Goal: Task Accomplishment & Management: Manage account settings

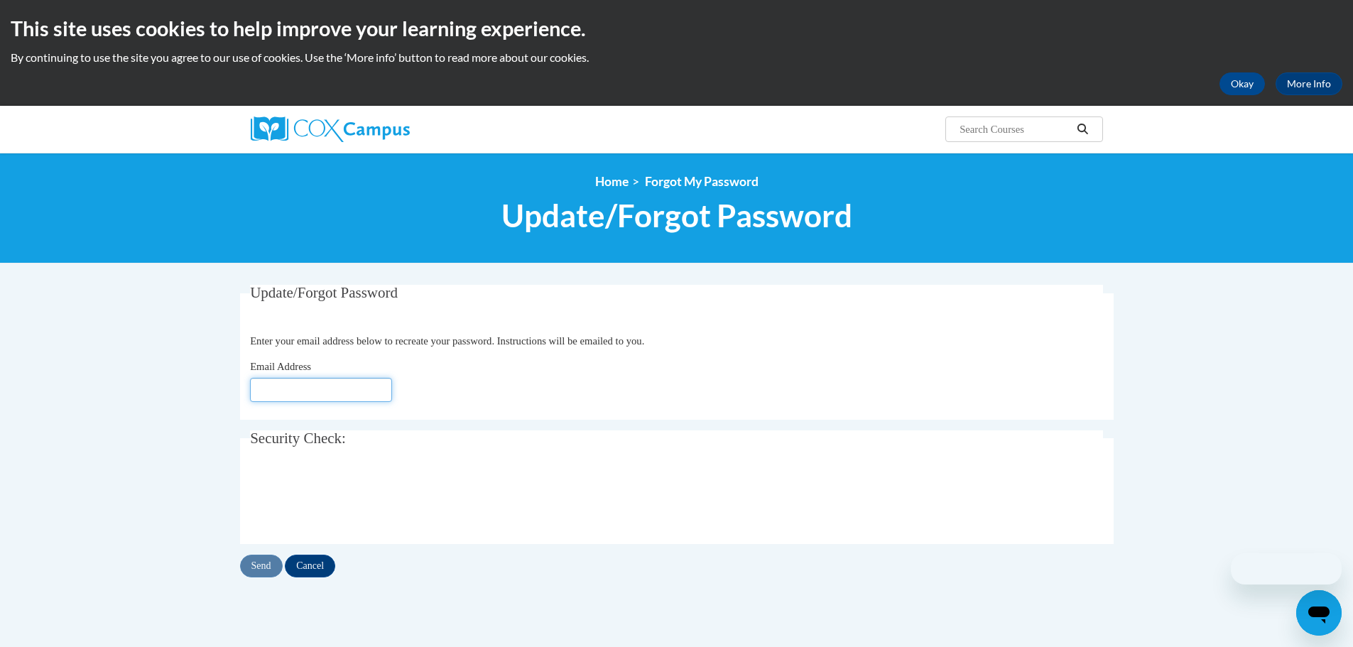
click at [264, 389] on input "Email Address" at bounding box center [321, 390] width 142 height 24
type input "[EMAIL_ADDRESS][DOMAIN_NAME]"
click at [266, 566] on input "Send" at bounding box center [261, 566] width 43 height 23
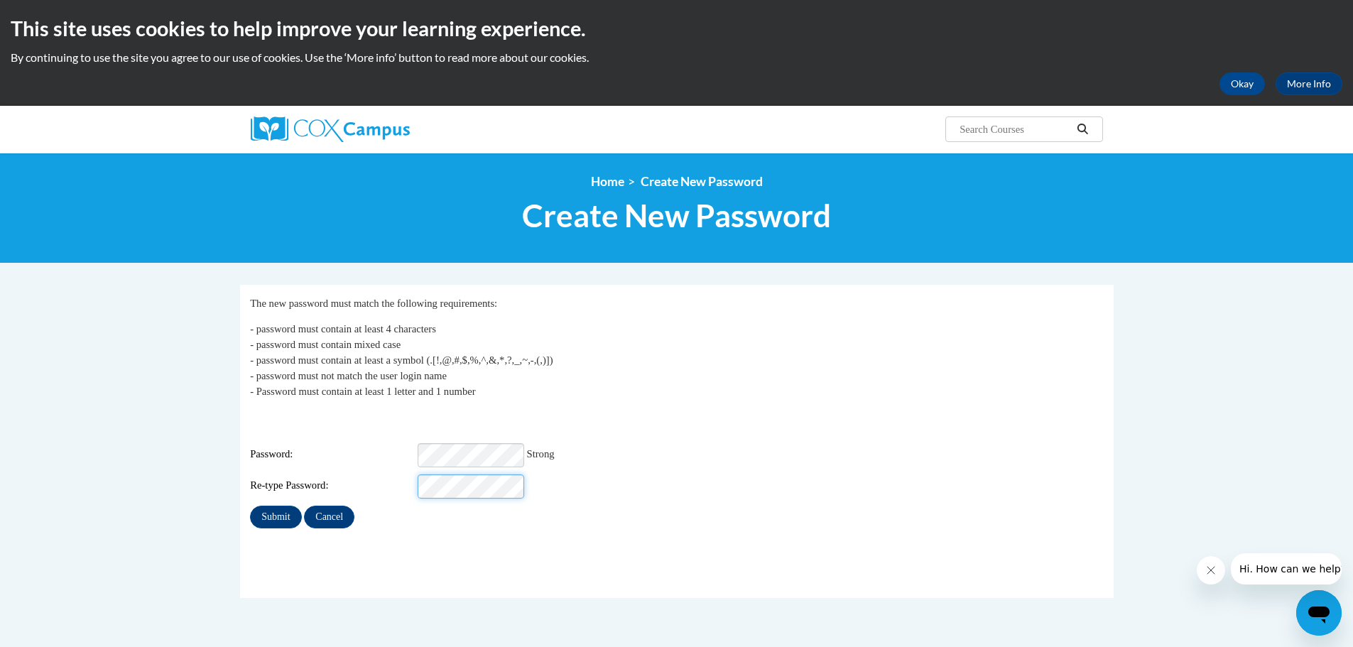
click at [250, 506] on input "Submit" at bounding box center [275, 517] width 51 height 23
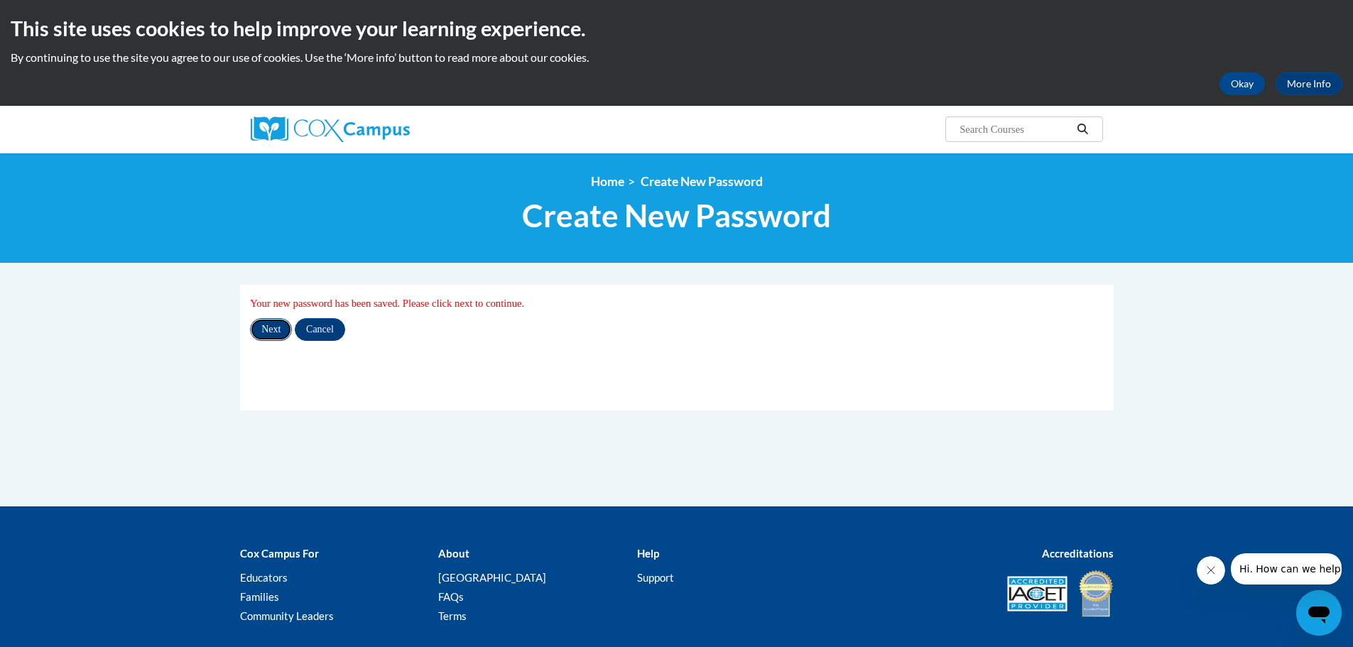
click at [278, 333] on input "Next" at bounding box center [271, 329] width 42 height 23
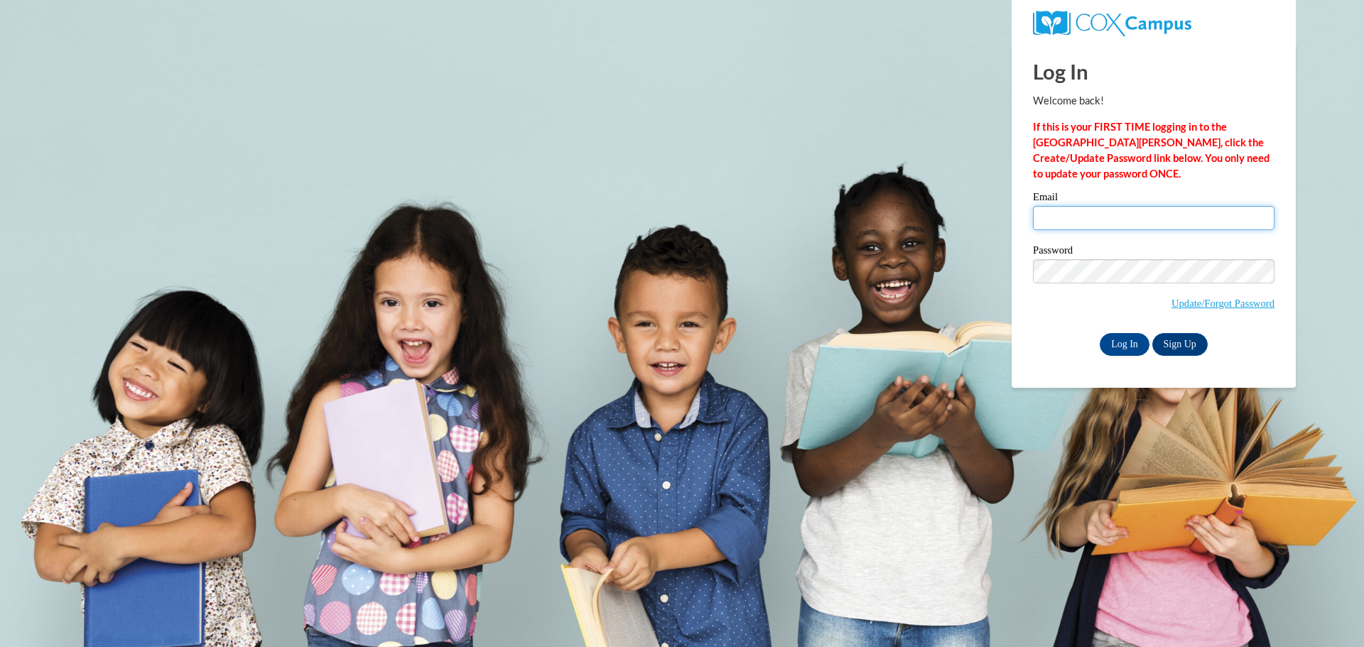
click at [1074, 220] on input "Email" at bounding box center [1154, 218] width 242 height 24
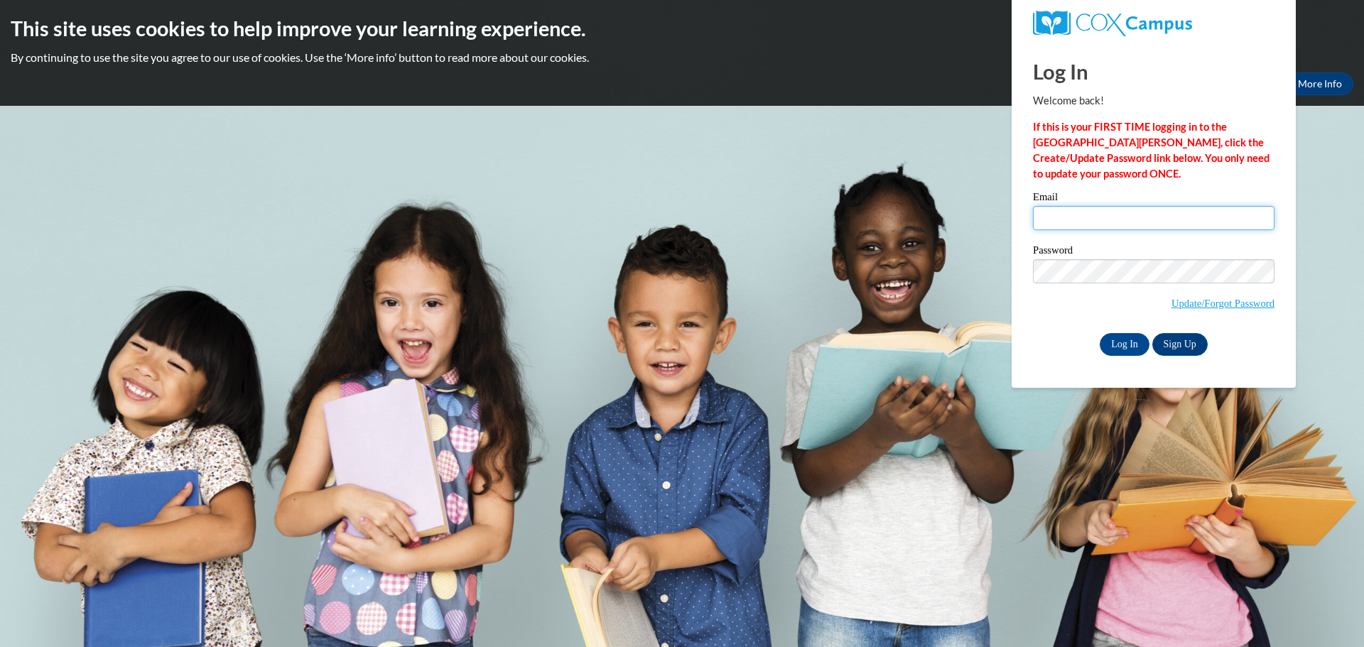
type input "[EMAIL_ADDRESS][DOMAIN_NAME]"
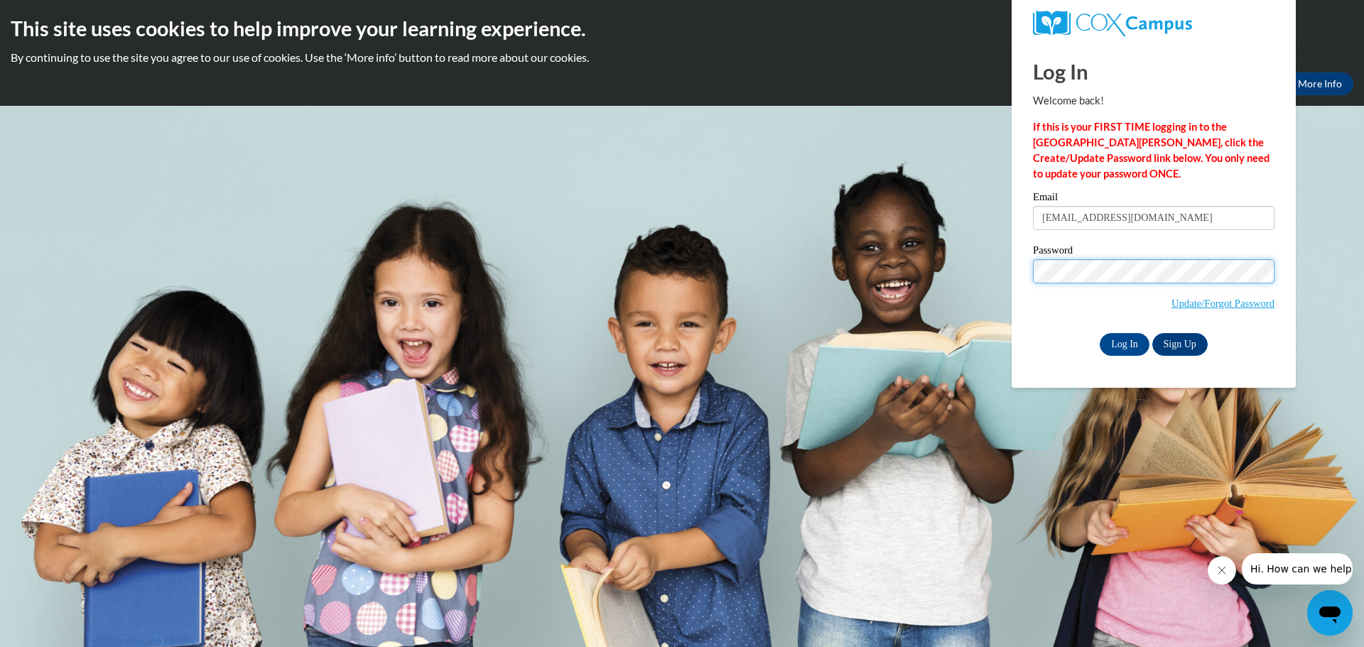
click at [1100, 333] on input "Log In" at bounding box center [1125, 344] width 50 height 23
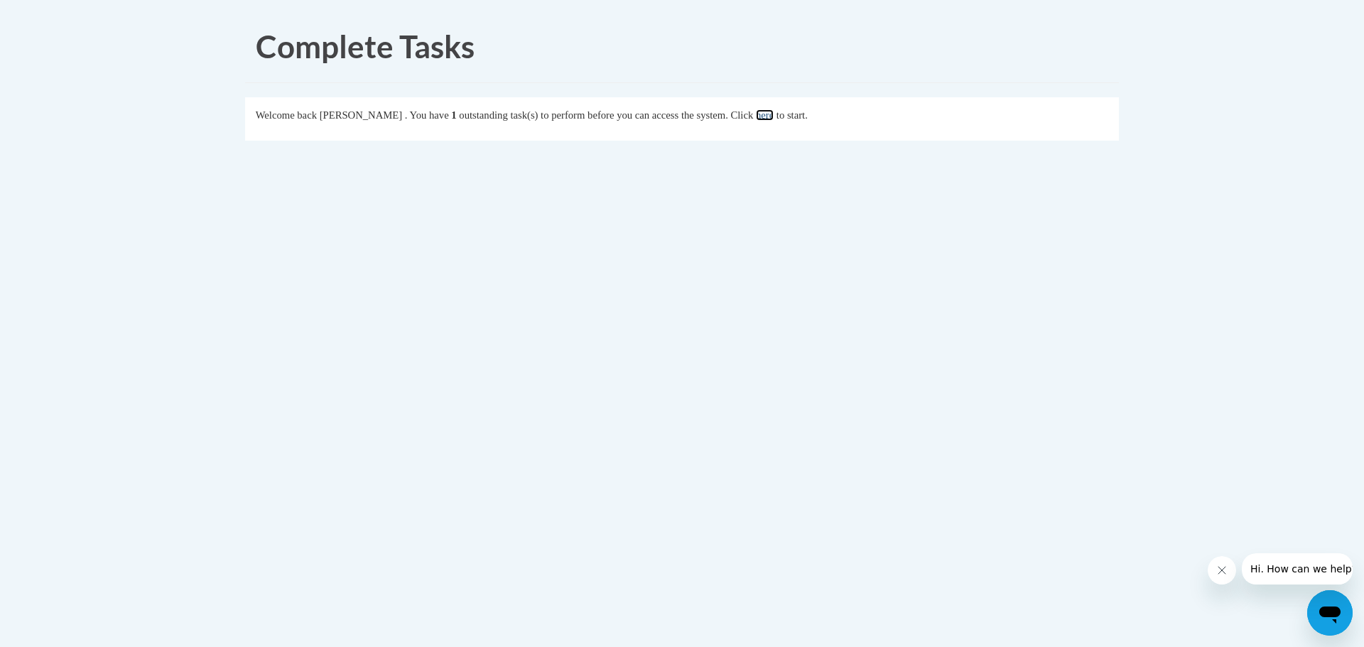
click at [774, 116] on link "here" at bounding box center [765, 114] width 18 height 11
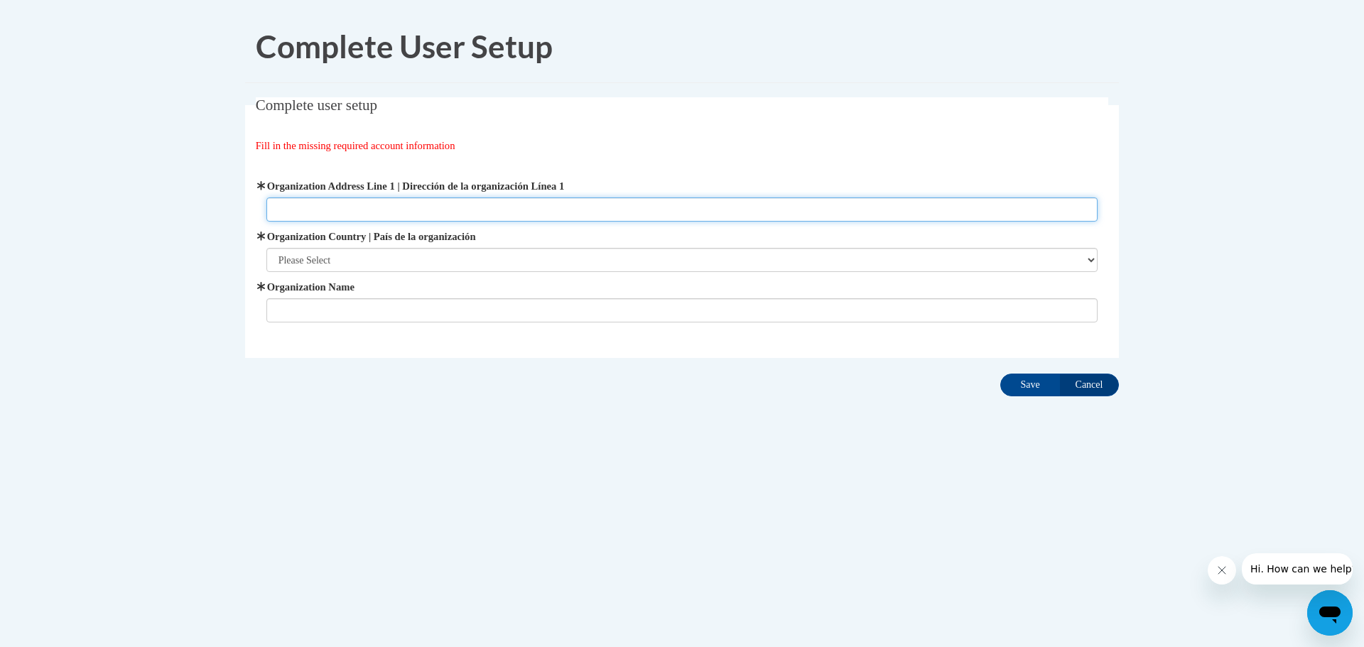
click at [373, 210] on input "Organization Address Line 1 | Dirección de la organización Línea 1" at bounding box center [682, 210] width 832 height 24
type input "Whitley Tutoring"
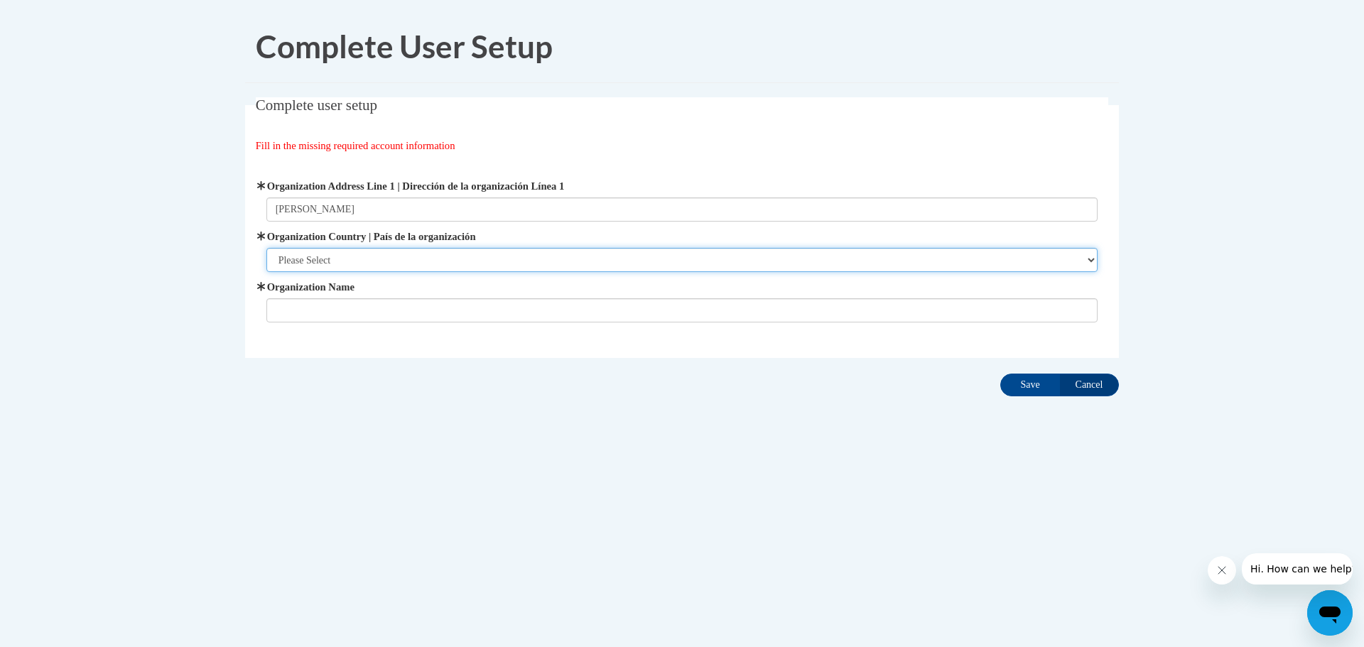
click at [418, 257] on select "Please Select United States | Estados Unidos Outside of the United States | Fue…" at bounding box center [682, 260] width 832 height 24
select select "ad49bcad-a171-4b2e-b99c-48b446064914"
click at [266, 248] on select "Please Select United States | Estados Unidos Outside of the United States | Fue…" at bounding box center [682, 260] width 832 height 24
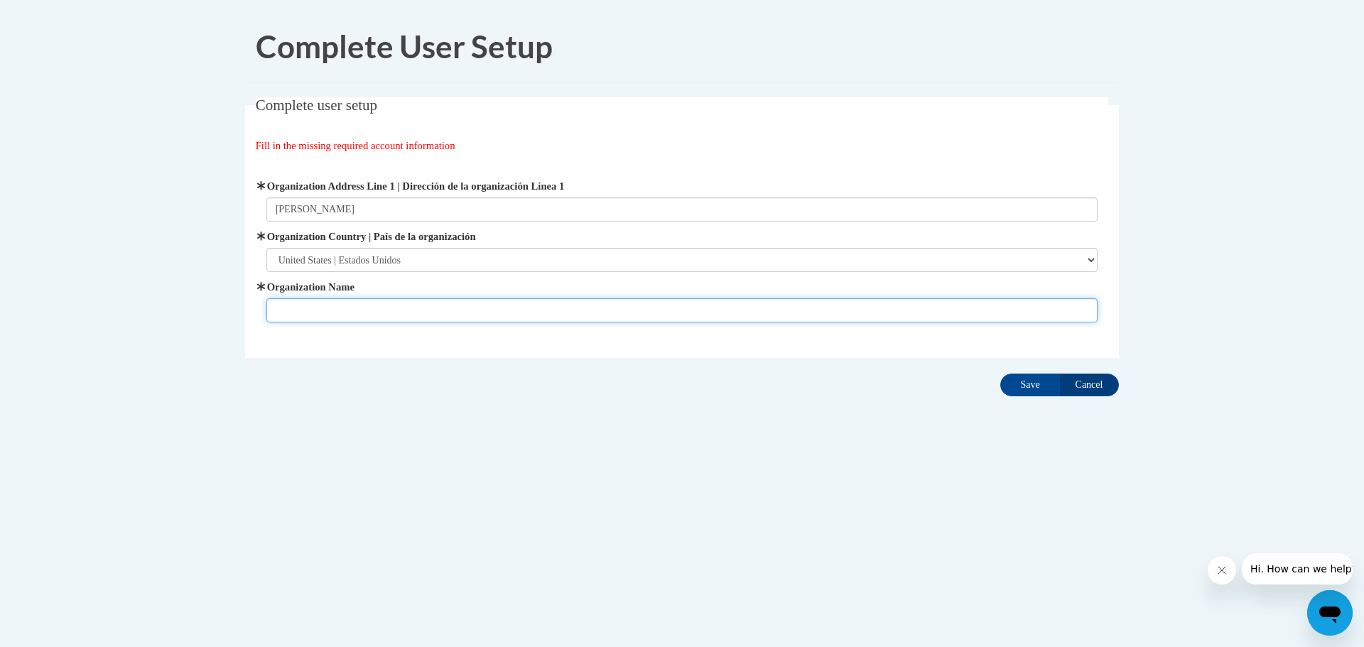
click at [334, 315] on input "Organization Name" at bounding box center [682, 310] width 832 height 24
click at [315, 313] on input "Organization Name" at bounding box center [682, 310] width 832 height 24
type input "Whitley Tutoring"
click at [1000, 374] on input "Save" at bounding box center [1030, 385] width 60 height 23
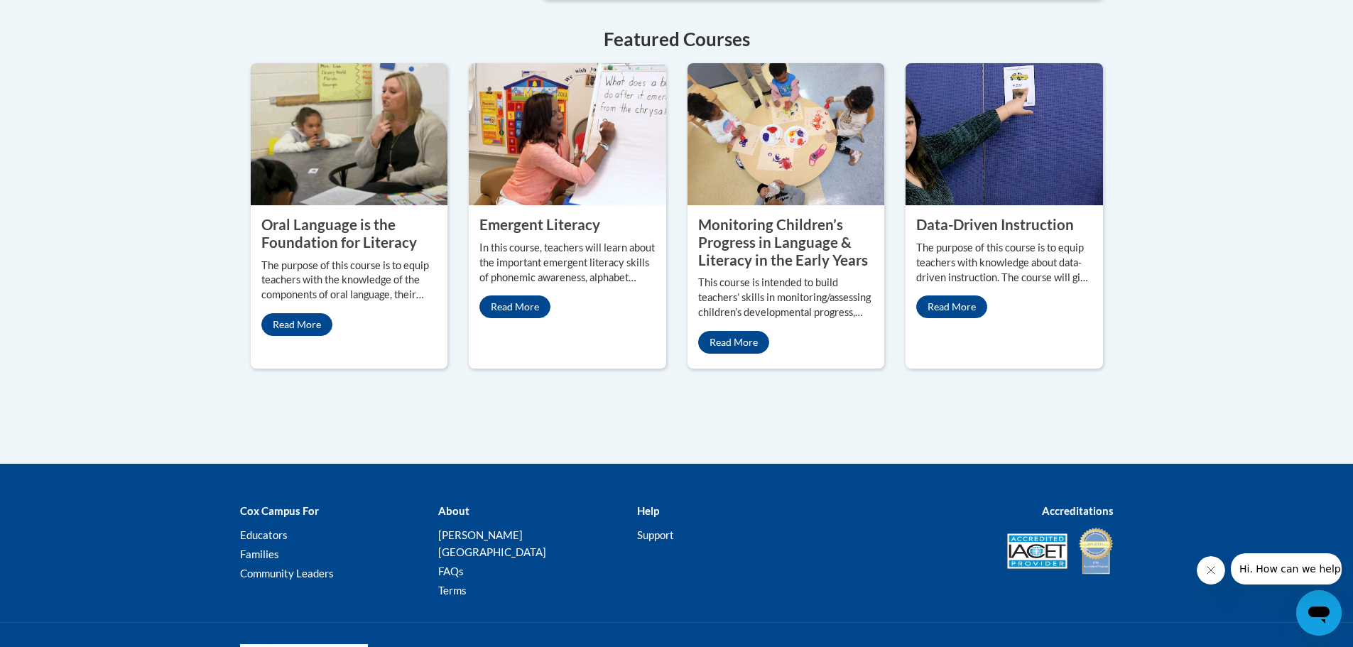
scroll to position [1321, 0]
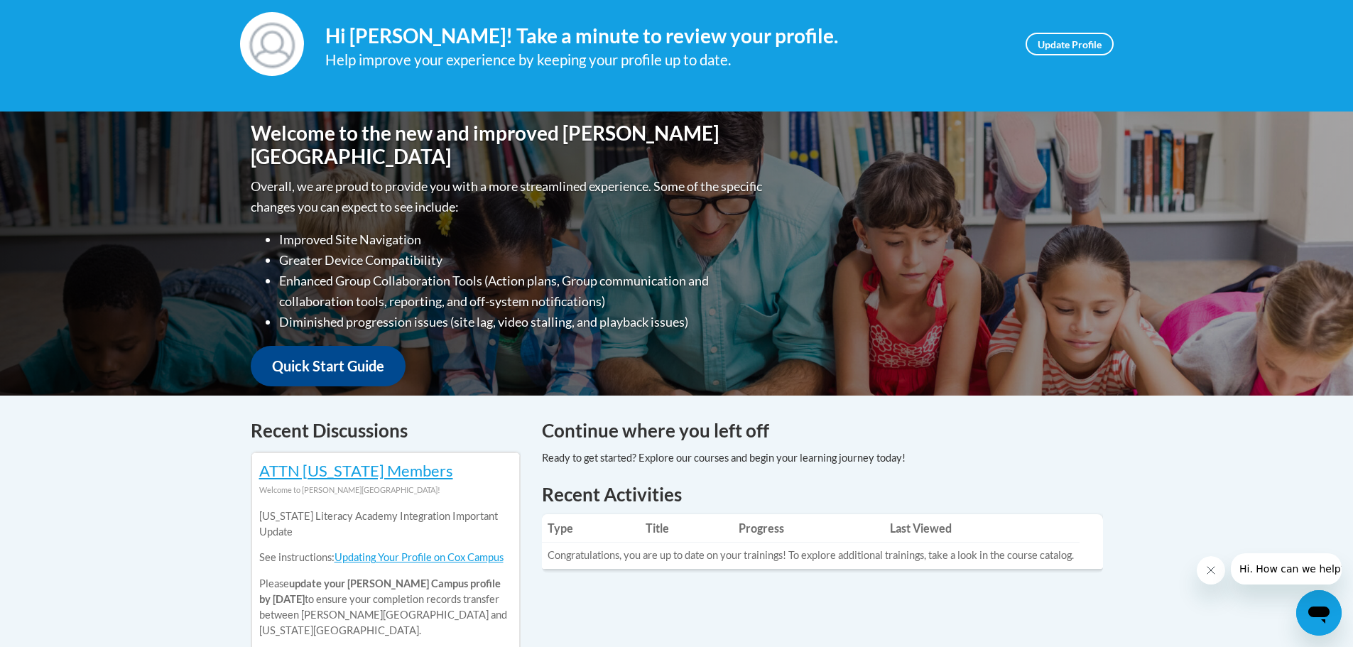
scroll to position [0, 0]
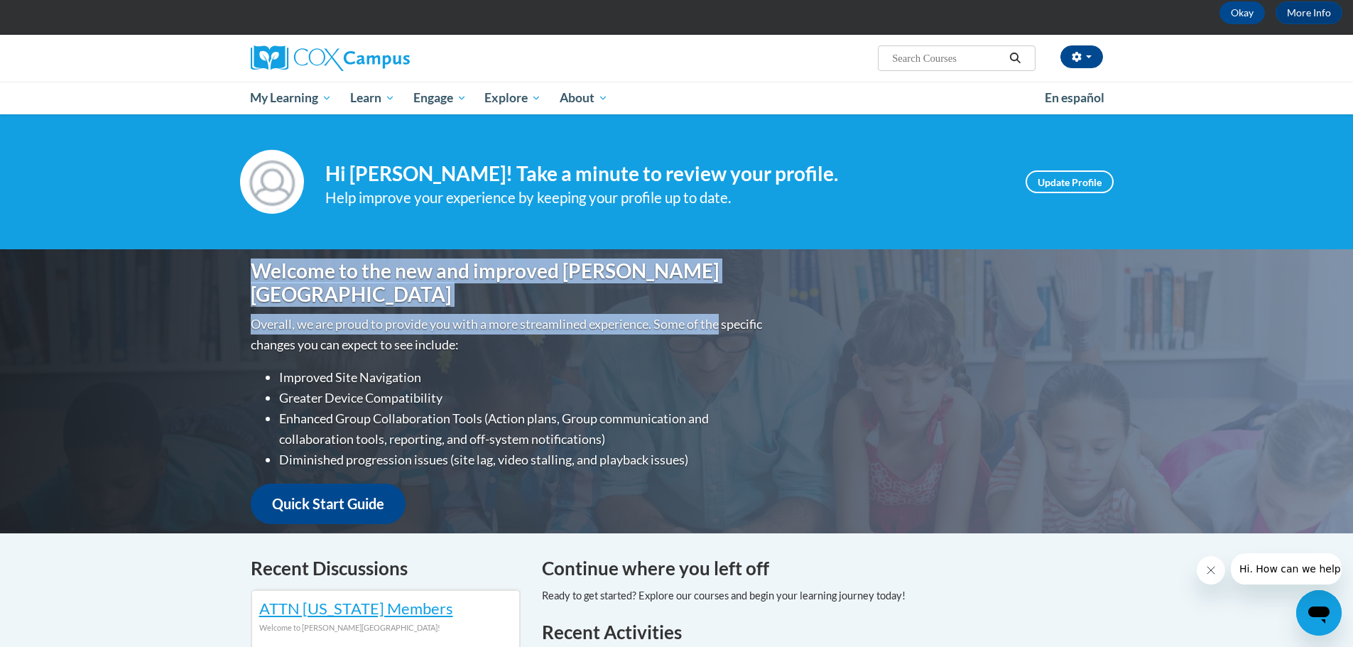
drag, startPoint x: 944, startPoint y: 232, endPoint x: 946, endPoint y: 291, distance: 59.0
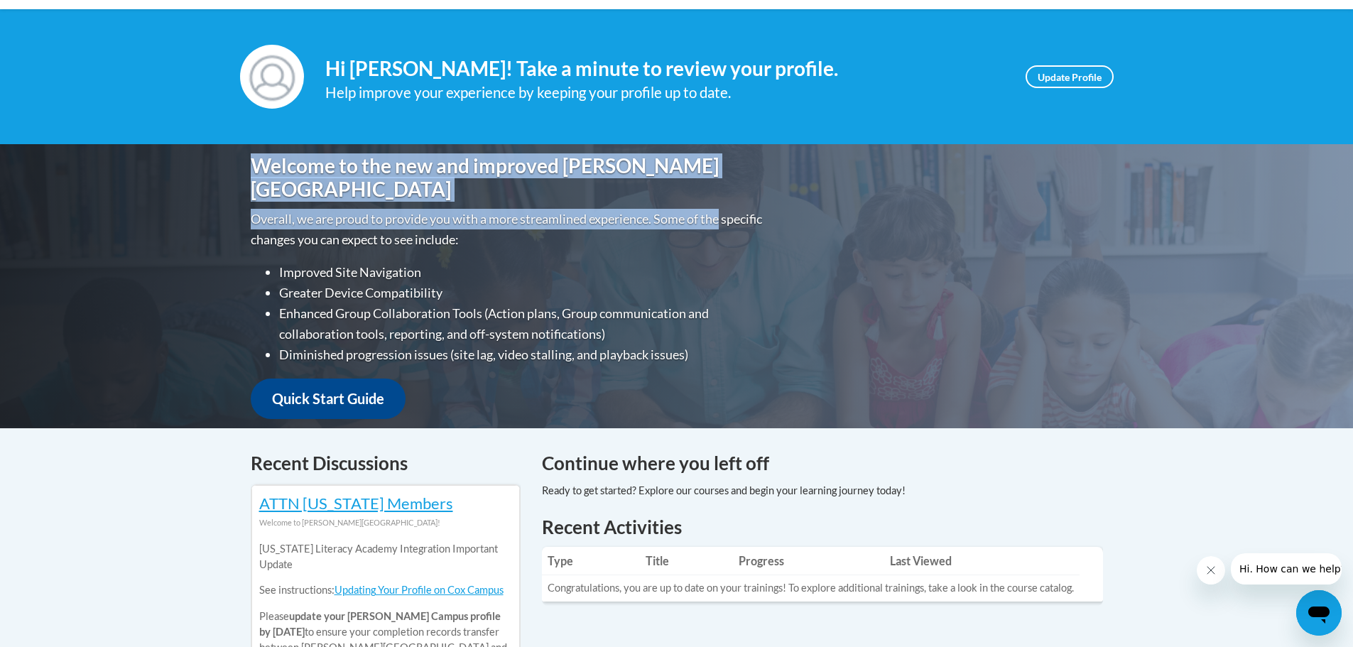
scroll to position [284, 0]
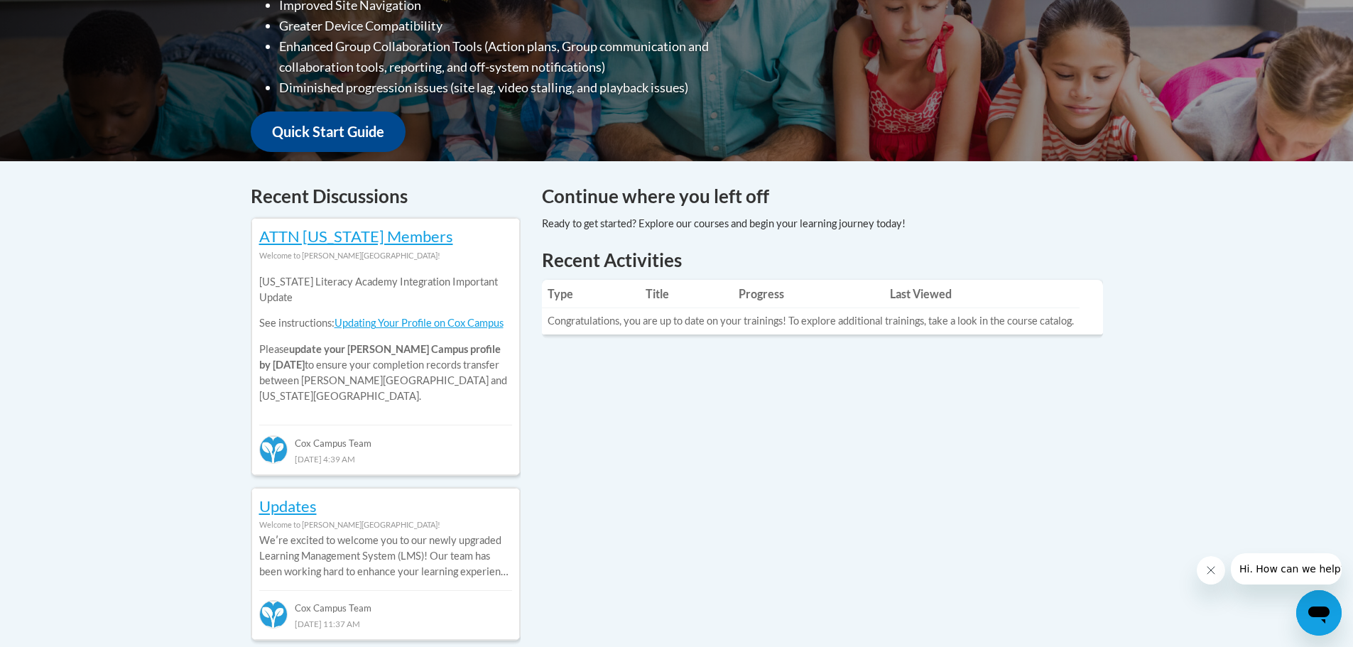
drag, startPoint x: 939, startPoint y: 421, endPoint x: 942, endPoint y: 436, distance: 14.6
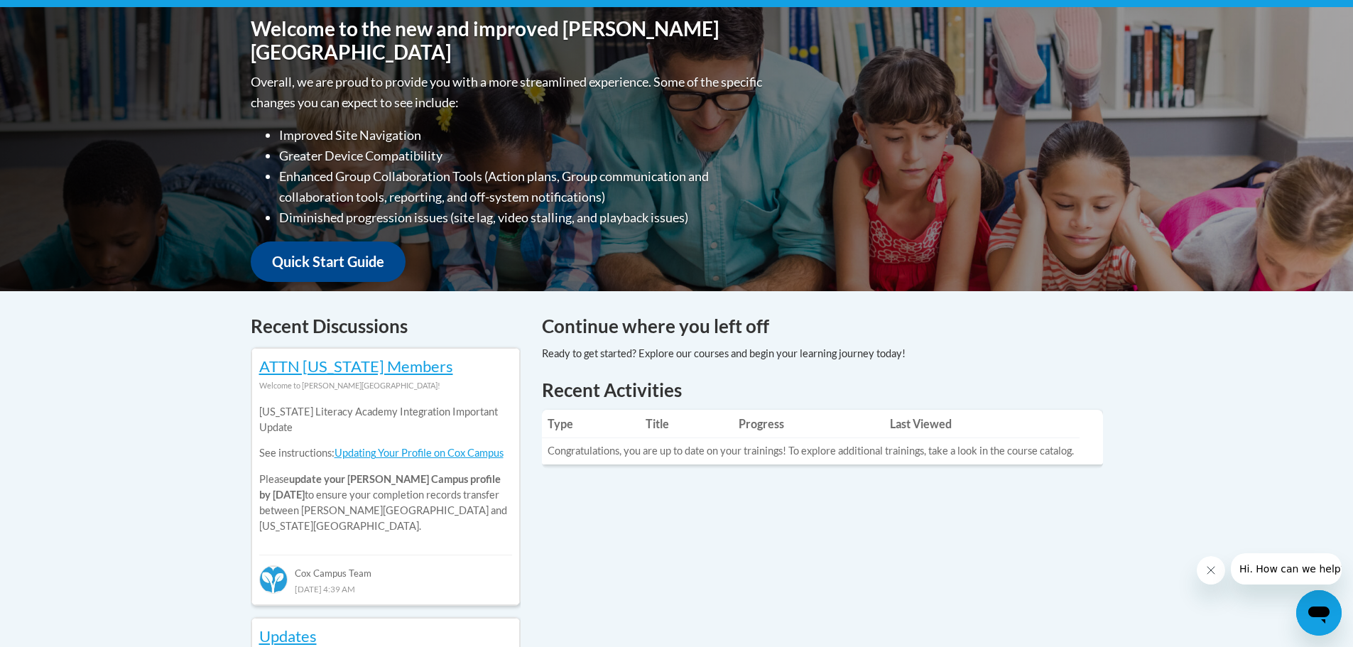
drag, startPoint x: 942, startPoint y: 450, endPoint x: 944, endPoint y: 514, distance: 64.7
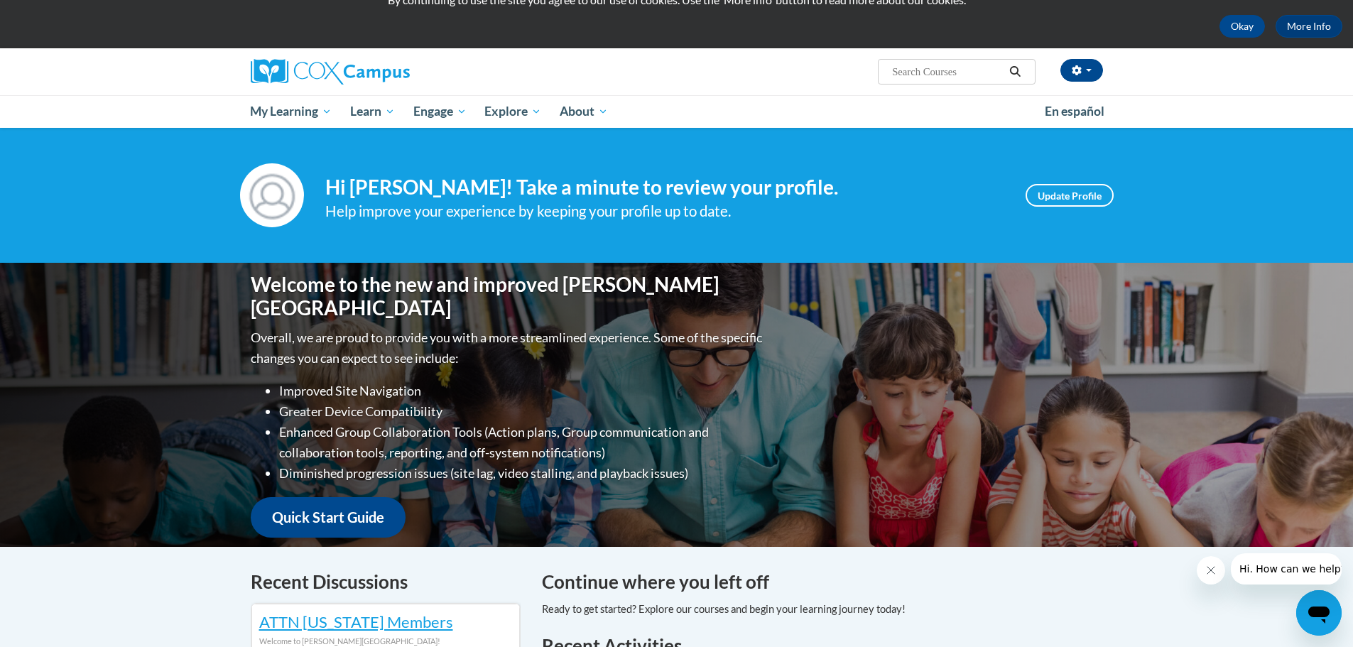
scroll to position [0, 0]
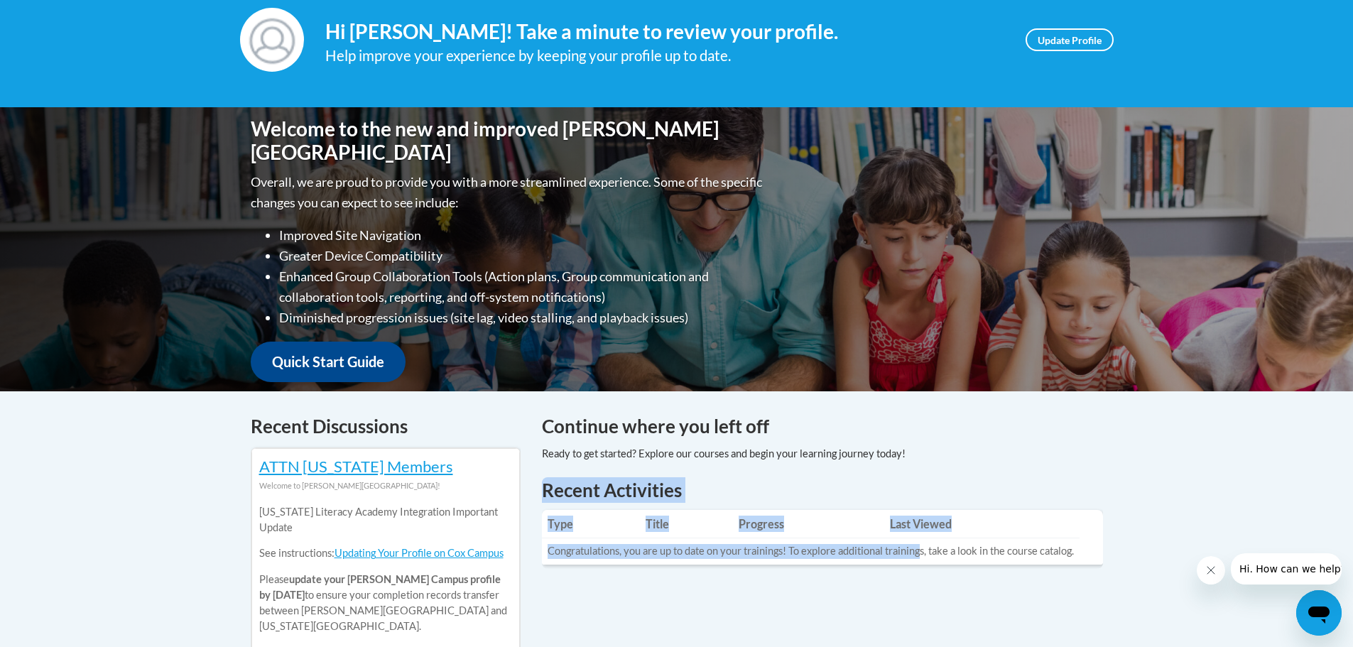
drag, startPoint x: 924, startPoint y: 561, endPoint x: 931, endPoint y: 541, distance: 20.5
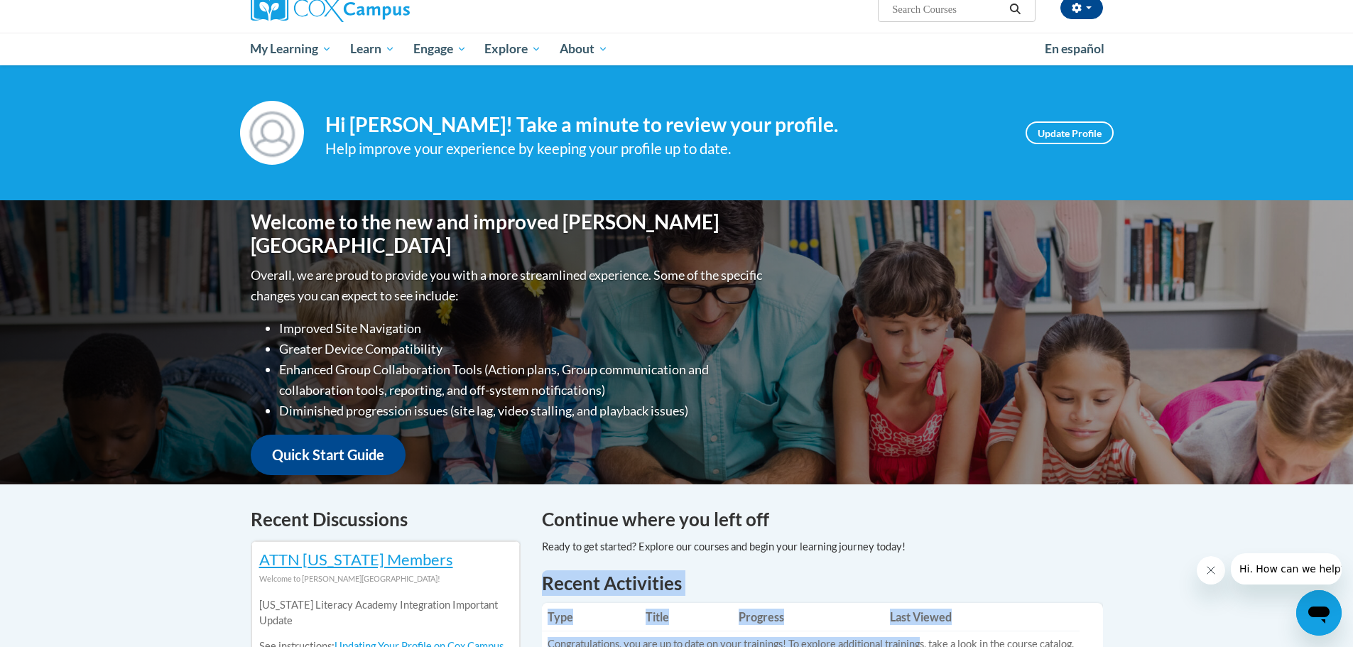
drag, startPoint x: 925, startPoint y: 537, endPoint x: 925, endPoint y: 546, distance: 9.2
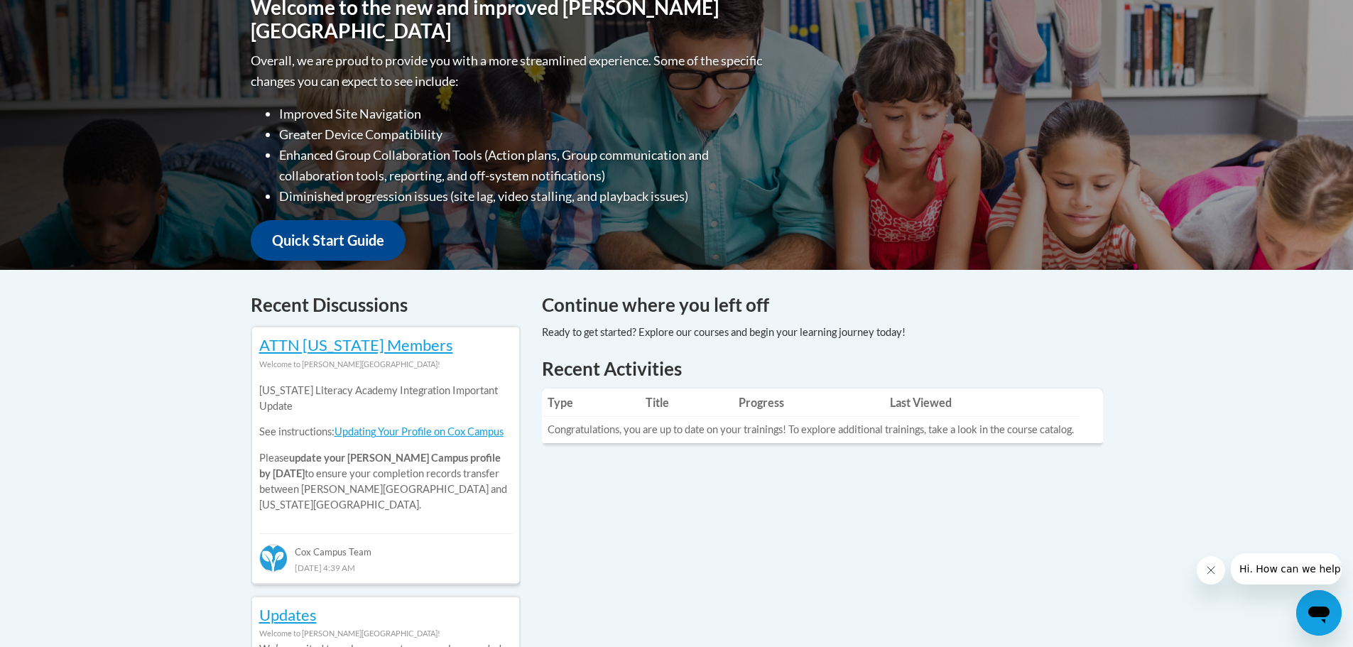
scroll to position [405, 0]
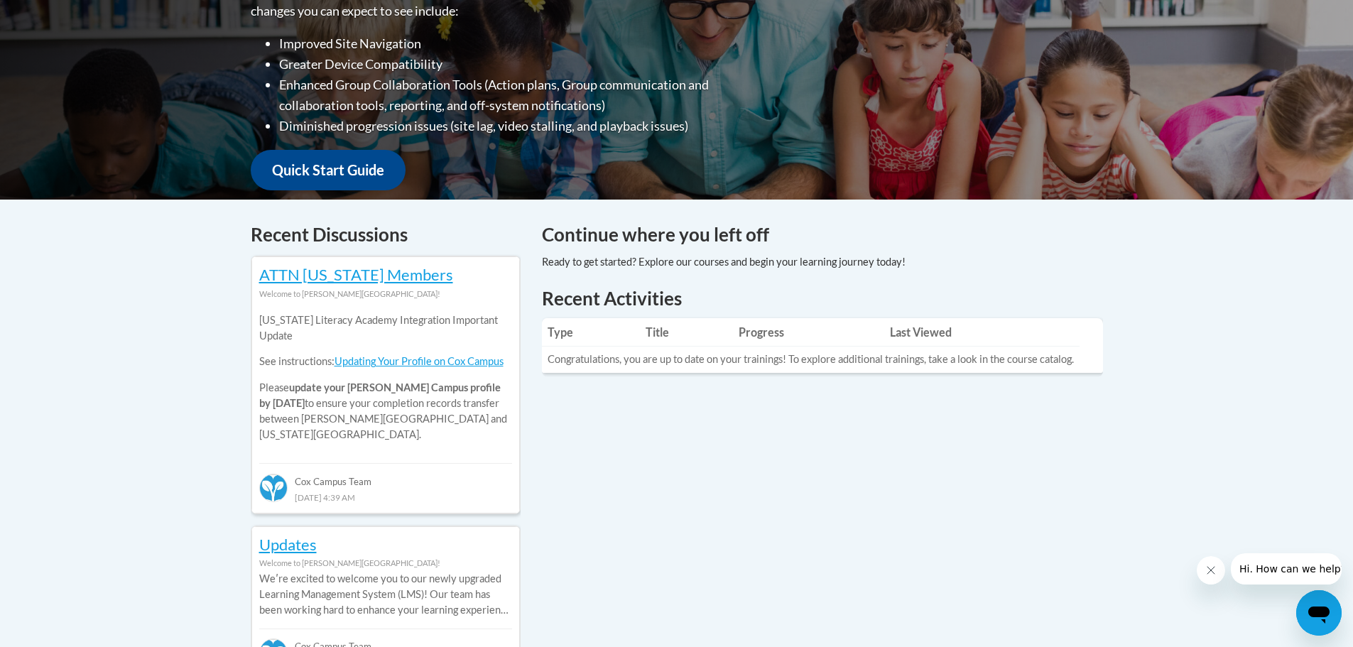
drag, startPoint x: 853, startPoint y: 566, endPoint x: 851, endPoint y: 602, distance: 35.6
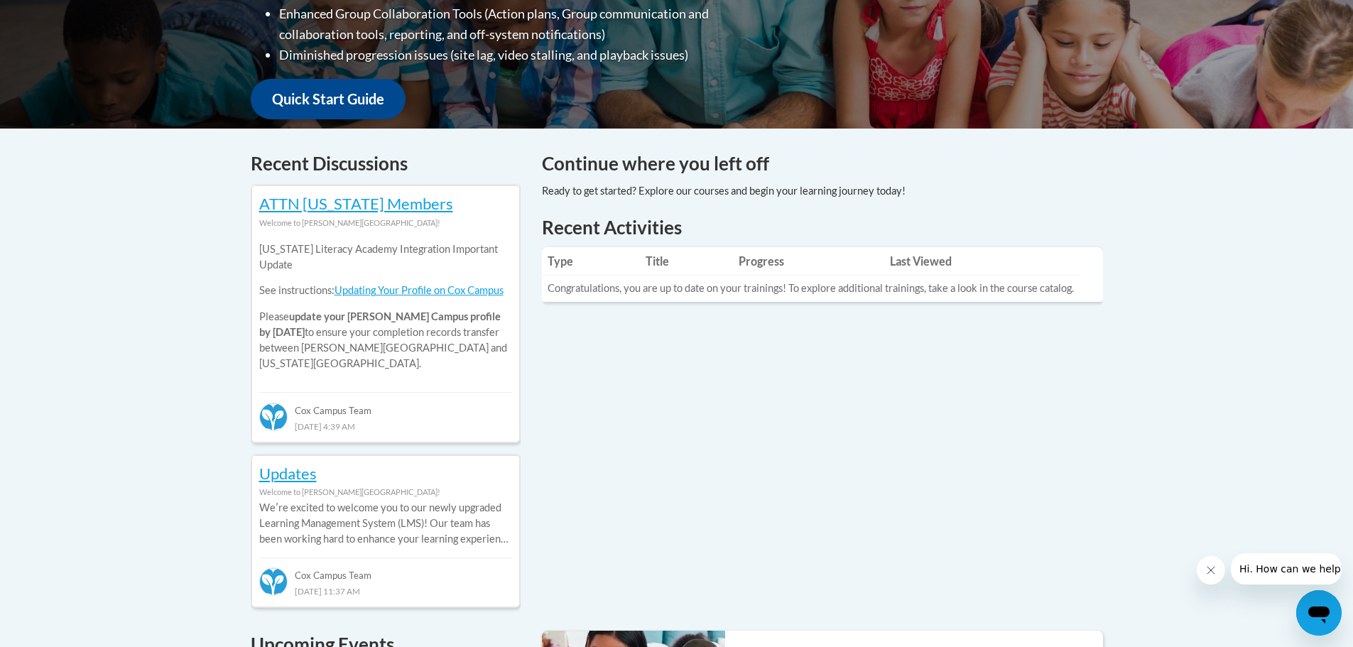
scroll to position [618, 0]
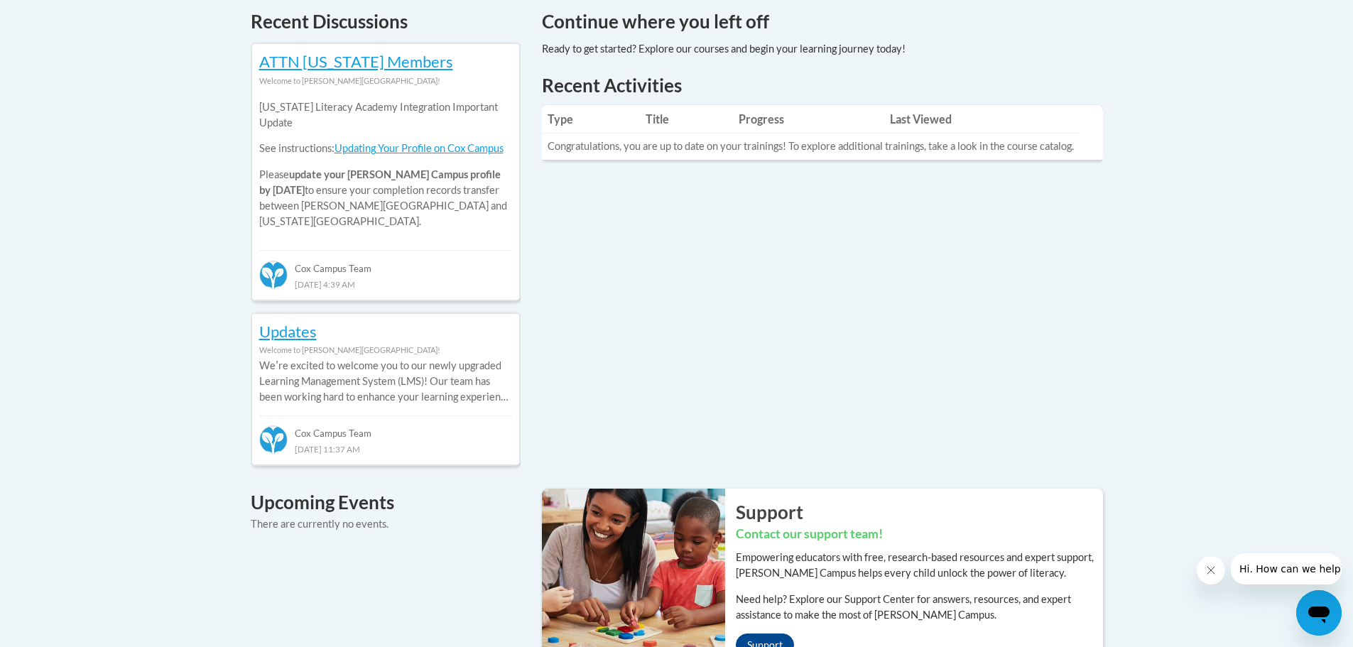
drag, startPoint x: 590, startPoint y: 191, endPoint x: 458, endPoint y: 222, distance: 135.8
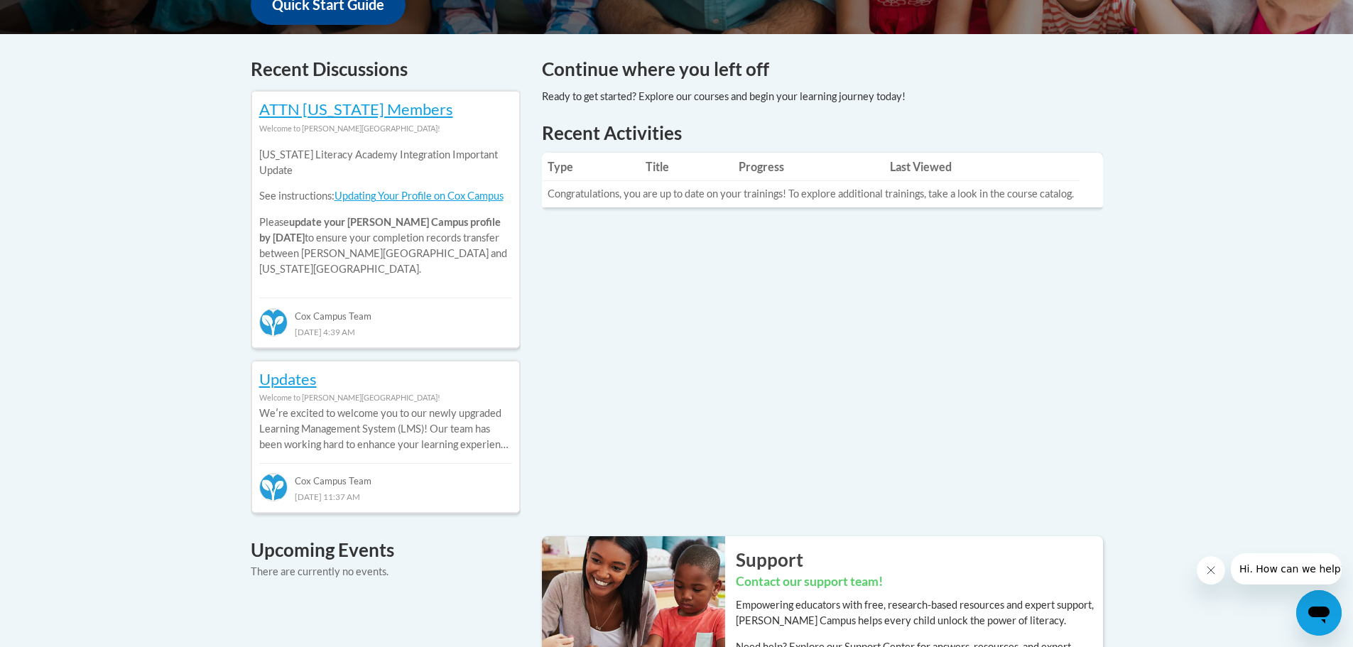
scroll to position [547, 0]
